Goal: Information Seeking & Learning: Find specific page/section

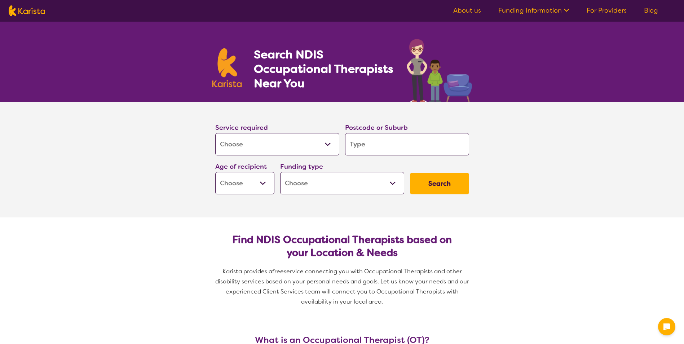
select select "[MEDICAL_DATA]"
click at [379, 142] on input "search" at bounding box center [407, 144] width 124 height 22
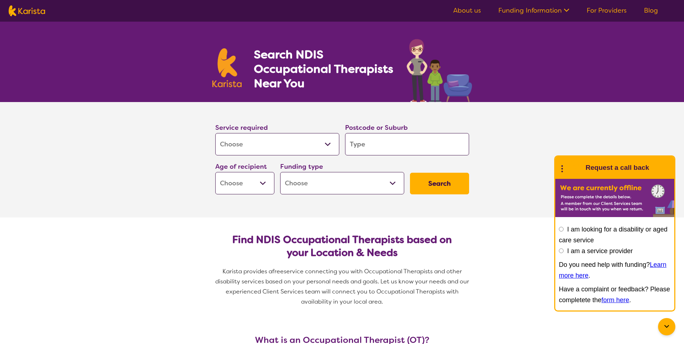
type input "2"
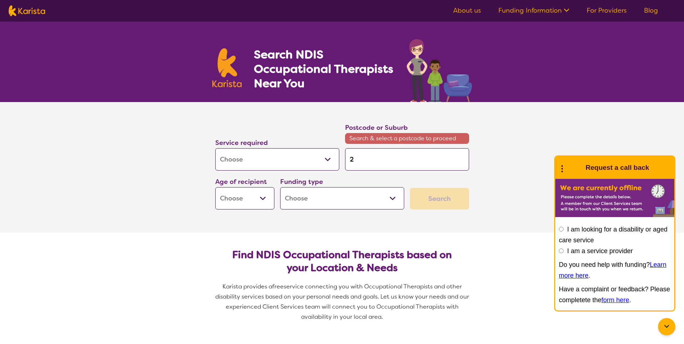
type input "22"
type input "223"
type input "2230"
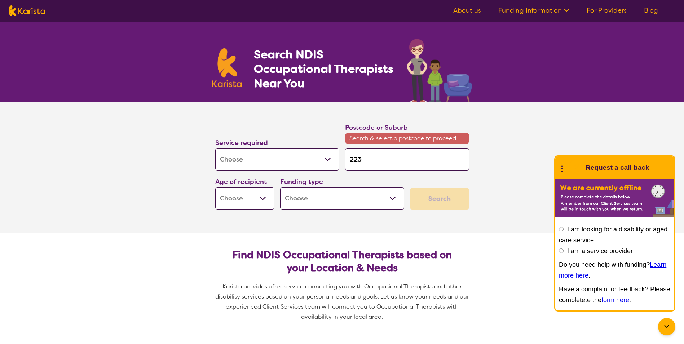
type input "2230"
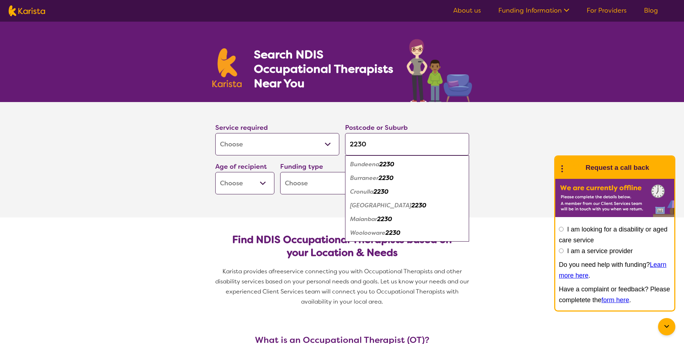
type input "2230"
click at [368, 189] on em "Cronulla" at bounding box center [361, 192] width 23 height 8
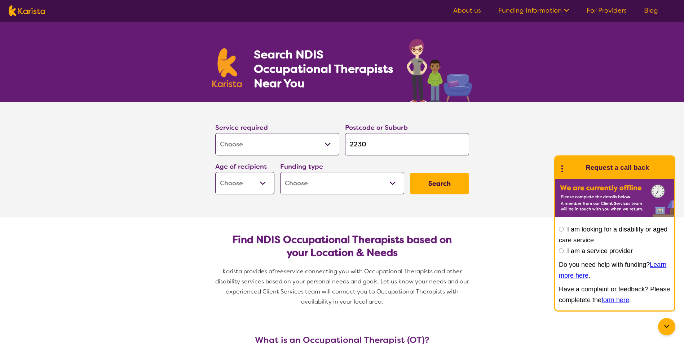
click at [392, 182] on select "Home Care Package (HCP) National Disability Insurance Scheme (NDIS) I don't know" at bounding box center [342, 183] width 124 height 22
select select "HCP"
click at [280, 172] on select "Home Care Package (HCP) National Disability Insurance Scheme (NDIS) I don't know" at bounding box center [342, 183] width 124 height 22
select select "HCP"
click at [265, 179] on select "Early Childhood - 0 to 9 Child - 10 to 11 Adolescent - 12 to 17 Adult - 18 to 6…" at bounding box center [244, 183] width 59 height 22
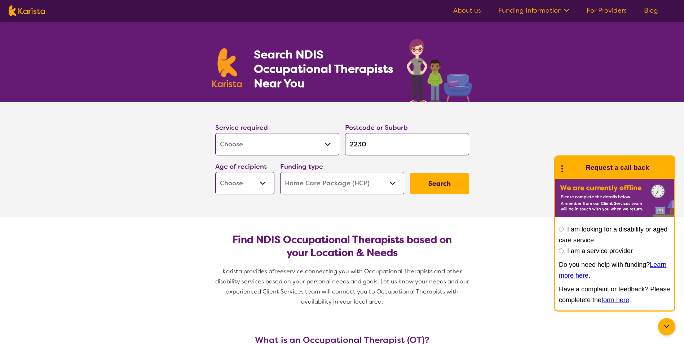
select select "AG"
click at [215, 172] on select "Early Childhood - 0 to 9 Child - 10 to 11 Adolescent - 12 to 17 Adult - 18 to 6…" at bounding box center [244, 183] width 59 height 22
select select "AG"
click at [435, 182] on button "Search" at bounding box center [439, 184] width 59 height 22
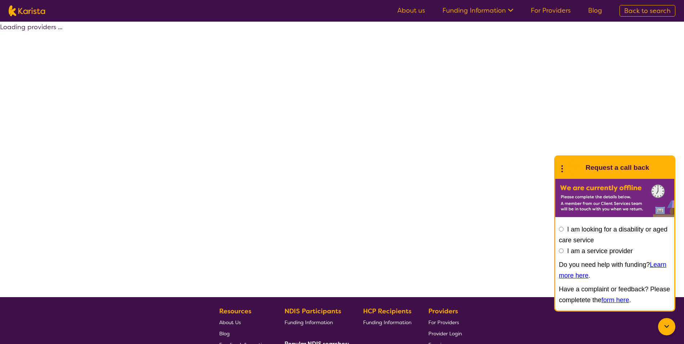
select select "by_score"
